Goal: Information Seeking & Learning: Learn about a topic

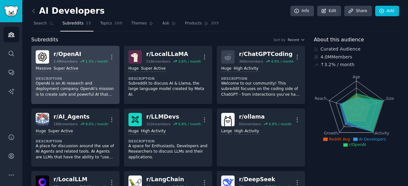
click at [89, 81] on p "OpenAI is an AI research and deployment company. OpenAI's mission is to create …" at bounding box center [75, 89] width 79 height 17
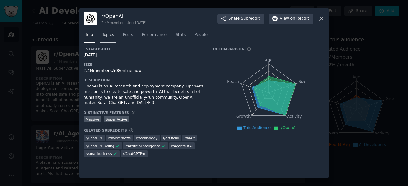
click at [103, 37] on span "Topics" at bounding box center [108, 35] width 12 height 6
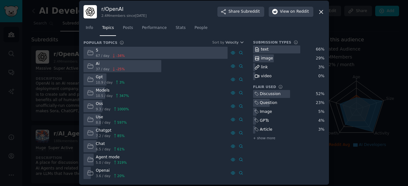
scroll to position [7, 0]
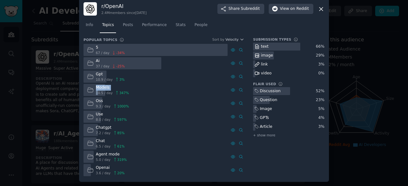
drag, startPoint x: 96, startPoint y: 94, endPoint x: 92, endPoint y: 86, distance: 8.5
click at [92, 86] on div "Models 10.5 / day 347 %" at bounding box center [107, 90] width 49 height 12
drag, startPoint x: 92, startPoint y: 86, endPoint x: 126, endPoint y: 73, distance: 36.2
click at [126, 73] on div "5 67 / day -34 % Ai 37 / day -25 % Gpt 10.9 / day 3 % Models 10.5 / day 347 % O…" at bounding box center [163, 110] width 160 height 133
click at [115, 89] on div "Models" at bounding box center [112, 88] width 33 height 6
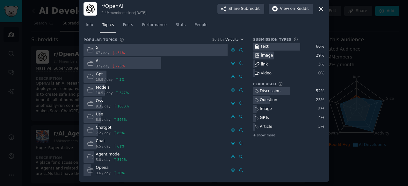
click at [96, 74] on div "Gpt" at bounding box center [110, 75] width 29 height 6
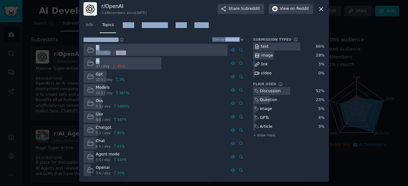
drag, startPoint x: 107, startPoint y: 59, endPoint x: 122, endPoint y: 19, distance: 43.1
click at [122, 19] on div "r/ OpenAI 2.4M members since [DATE] Share Subreddit View on Reddit Info Topics …" at bounding box center [204, 90] width 250 height 184
click at [124, 25] on span "Posts" at bounding box center [128, 25] width 10 height 6
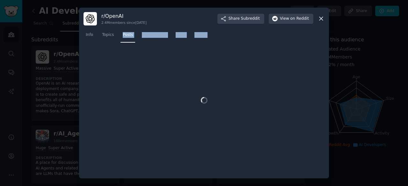
click at [130, 46] on div "Info Topics Posts Performance Stats People" at bounding box center [203, 36] width 241 height 22
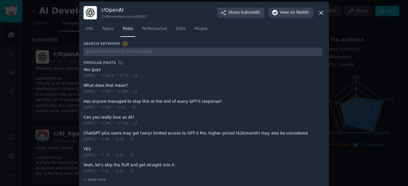
scroll to position [3, 0]
click at [107, 30] on span "Topics" at bounding box center [108, 29] width 12 height 6
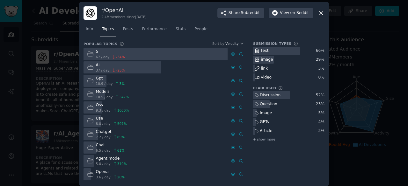
scroll to position [3, 0]
click at [94, 68] on div "Ai 37 / day -25 %" at bounding box center [105, 67] width 45 height 12
click at [92, 52] on icon at bounding box center [90, 53] width 7 height 7
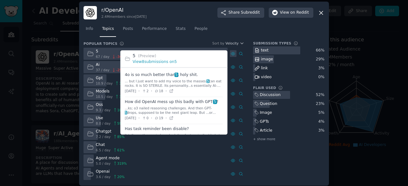
click at [233, 54] on icon at bounding box center [233, 54] width 4 height 4
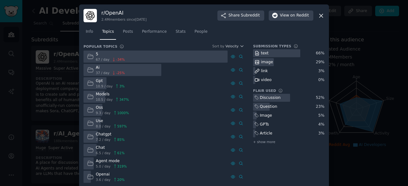
click at [320, 17] on icon at bounding box center [320, 15] width 7 height 7
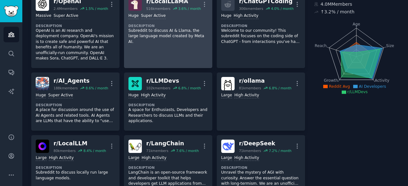
scroll to position [49, 0]
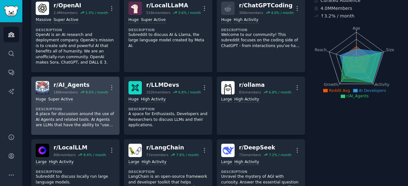
click at [48, 95] on div "Huge Super Active Description A place for discussion around the use of AI Agent…" at bounding box center [75, 113] width 79 height 36
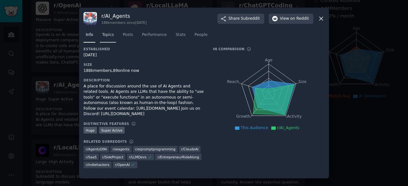
click at [111, 37] on span "Topics" at bounding box center [108, 35] width 12 height 6
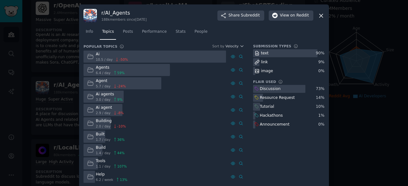
click at [98, 82] on div "Agent" at bounding box center [111, 81] width 30 height 6
drag, startPoint x: 94, startPoint y: 88, endPoint x: 99, endPoint y: 87, distance: 5.5
click at [99, 87] on div "Agent 5.7 / day -24 %" at bounding box center [106, 83] width 46 height 12
click at [152, 82] on div at bounding box center [122, 83] width 78 height 12
click at [149, 33] on span "Performance" at bounding box center [154, 32] width 25 height 6
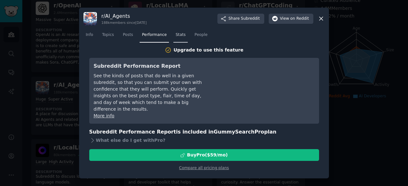
click at [180, 34] on link "Stats" at bounding box center [180, 36] width 14 height 13
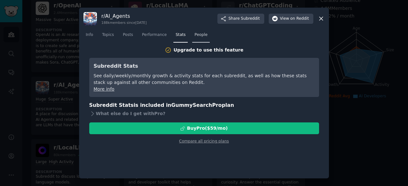
click at [194, 34] on span "People" at bounding box center [200, 35] width 13 height 6
click at [120, 37] on link "Posts" at bounding box center [127, 36] width 15 height 13
